Goal: Information Seeking & Learning: Obtain resource

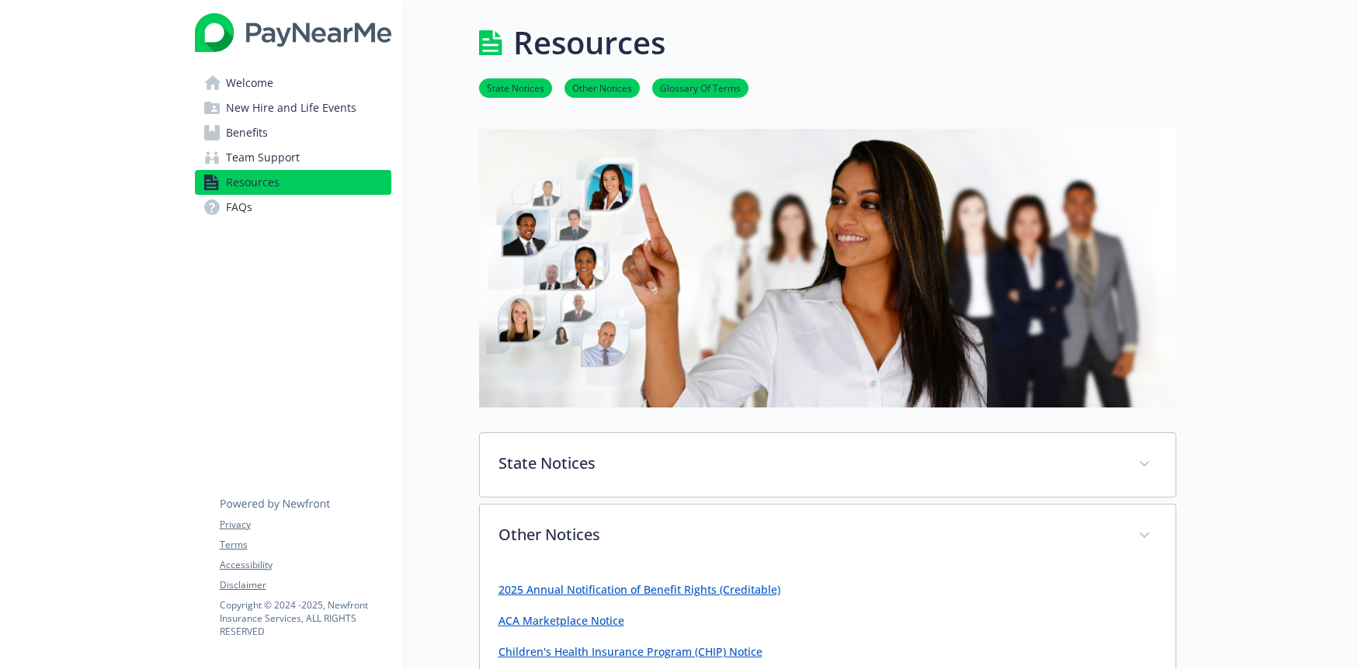
scroll to position [505, 0]
